Goal: Find specific page/section: Find specific page/section

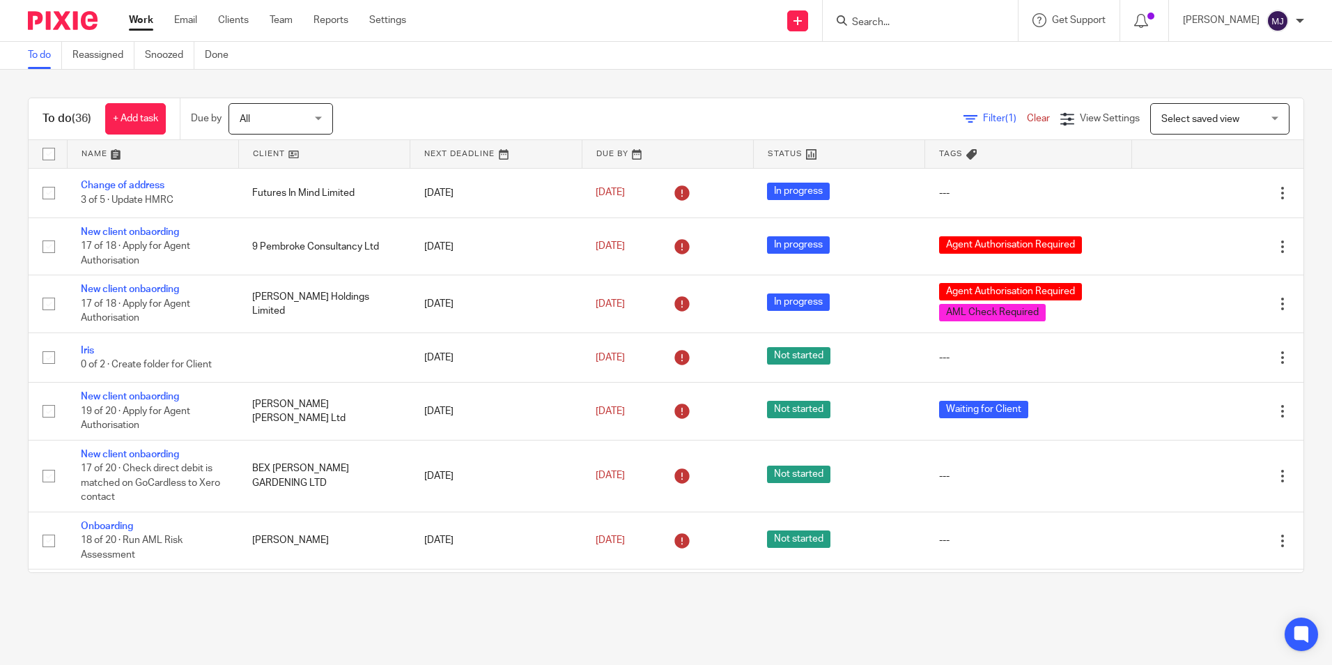
click at [896, 21] on input "Search" at bounding box center [913, 23] width 125 height 13
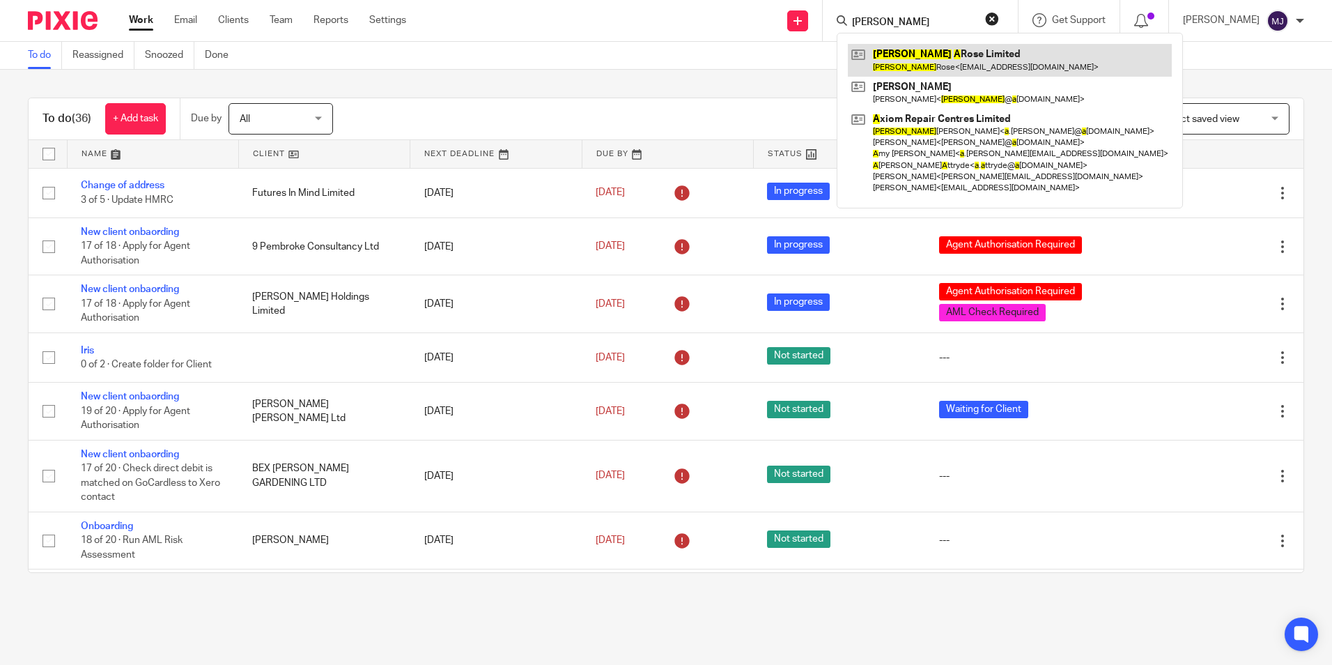
type input "jamie a"
click at [930, 48] on link at bounding box center [1010, 60] width 324 height 32
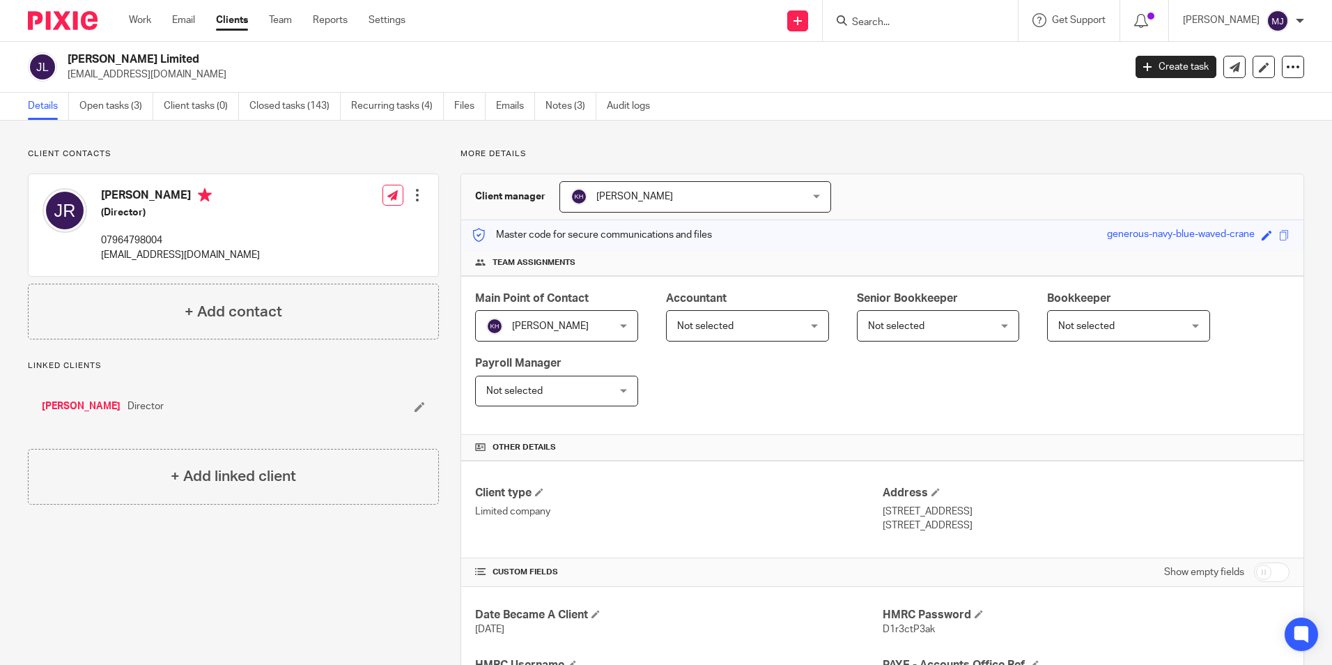
click at [48, 19] on img at bounding box center [63, 20] width 70 height 19
